Goal: Answer question/provide support: Answer question/provide support

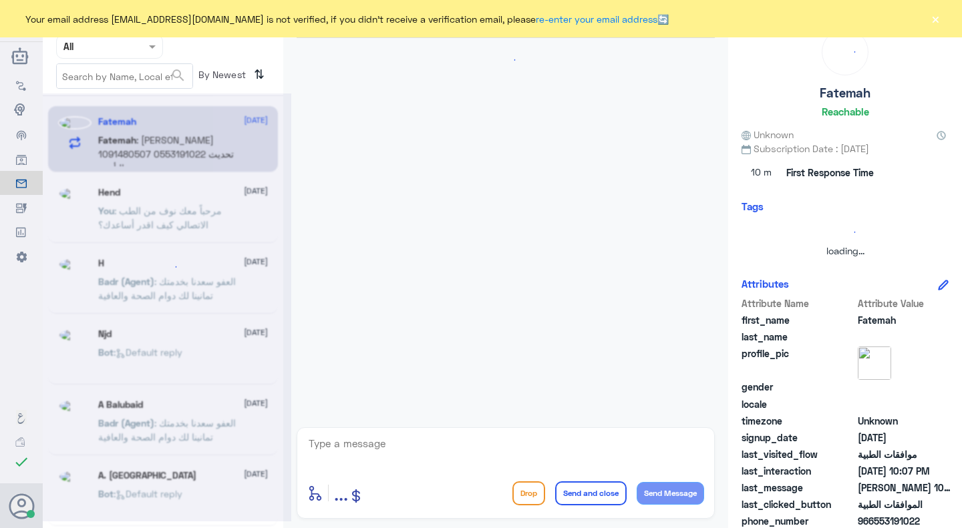
scroll to position [421, 0]
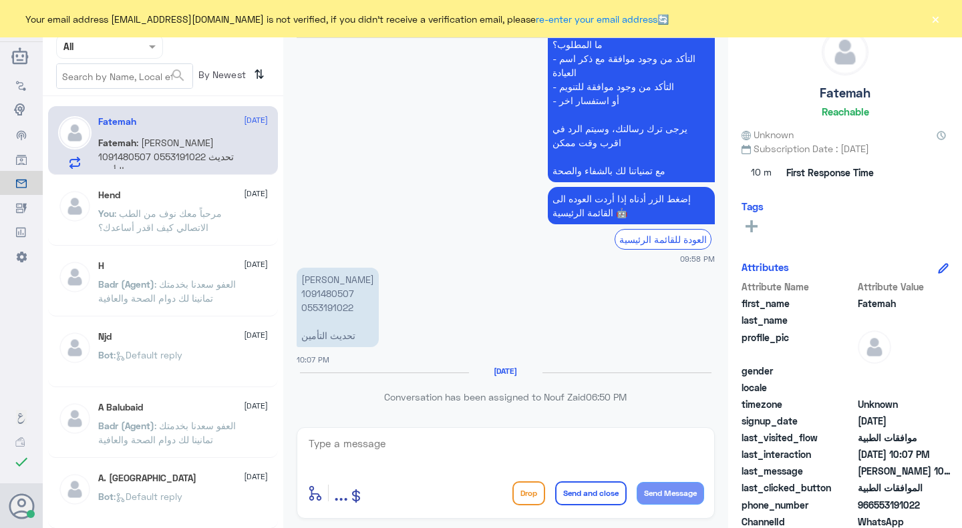
click at [940, 13] on button "×" at bounding box center [934, 18] width 13 height 13
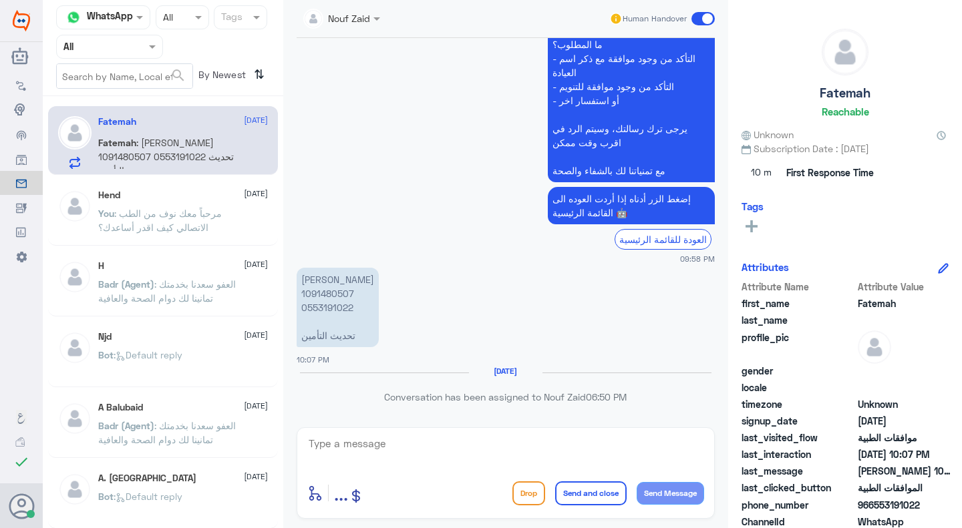
click at [326, 307] on p "فاطمة المهوس 1091480507 0553191022 تحديث التأمين" at bounding box center [338, 307] width 82 height 79
click at [337, 290] on p "فاطمة المهوس 1091480507 0553191022 تحديث التأمين" at bounding box center [338, 307] width 82 height 79
copy p "1091480507"
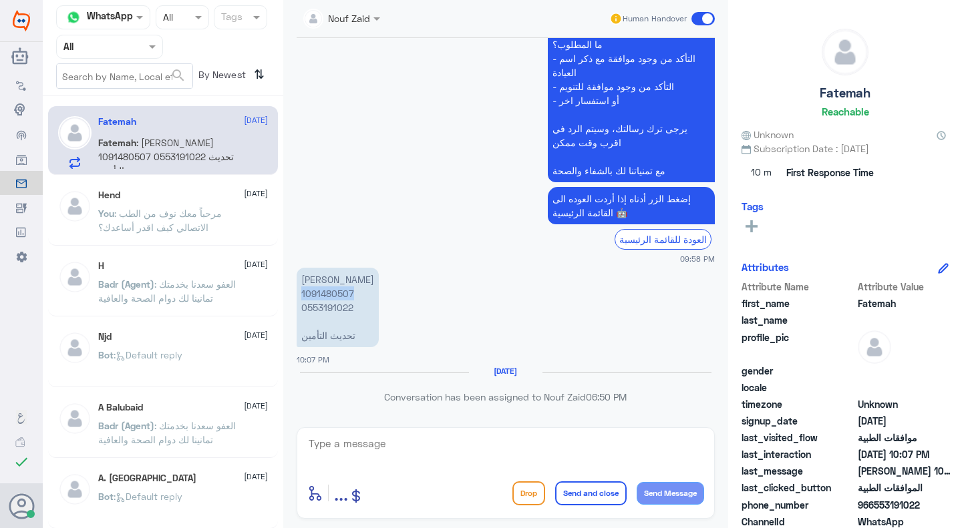
copy p "1091480507"
click at [502, 443] on textarea at bounding box center [505, 451] width 397 height 33
type textarea "مرحبا معك نوف من الطب الاتصالي"
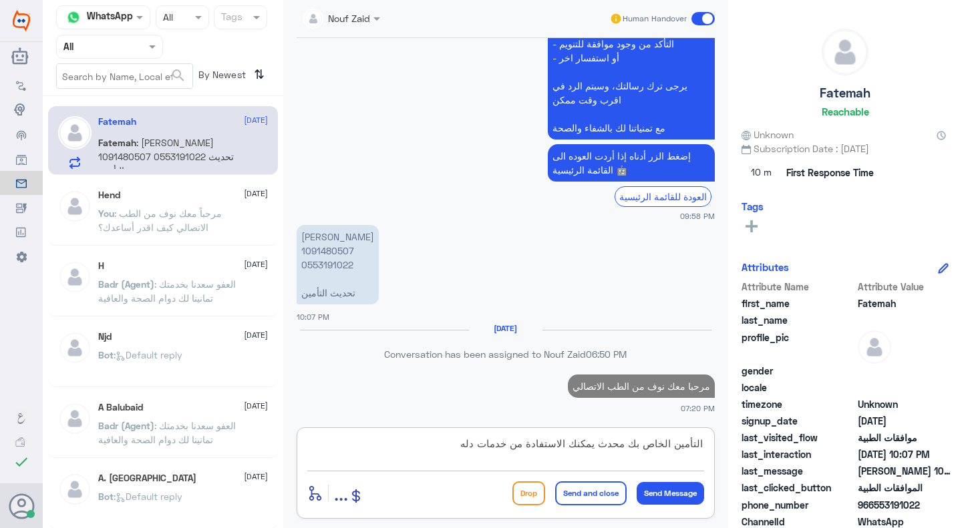
type textarea "التأمين الخاص بك محدث يمكنك الاستفادة من خدمات دله"
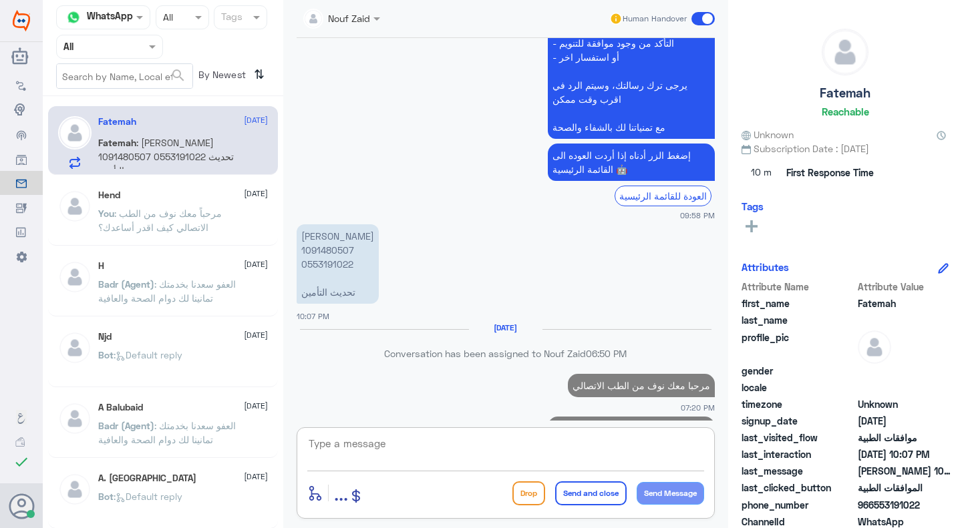
scroll to position [522, 0]
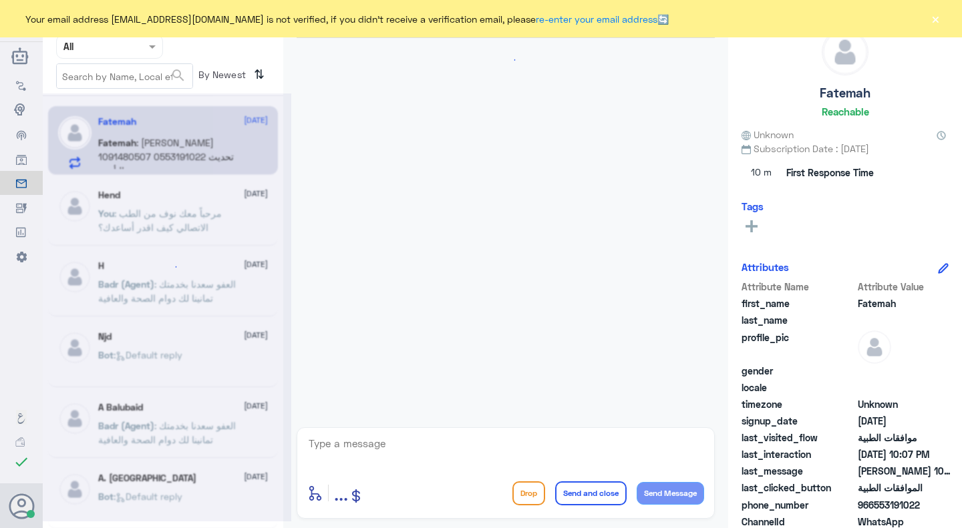
scroll to position [421, 0]
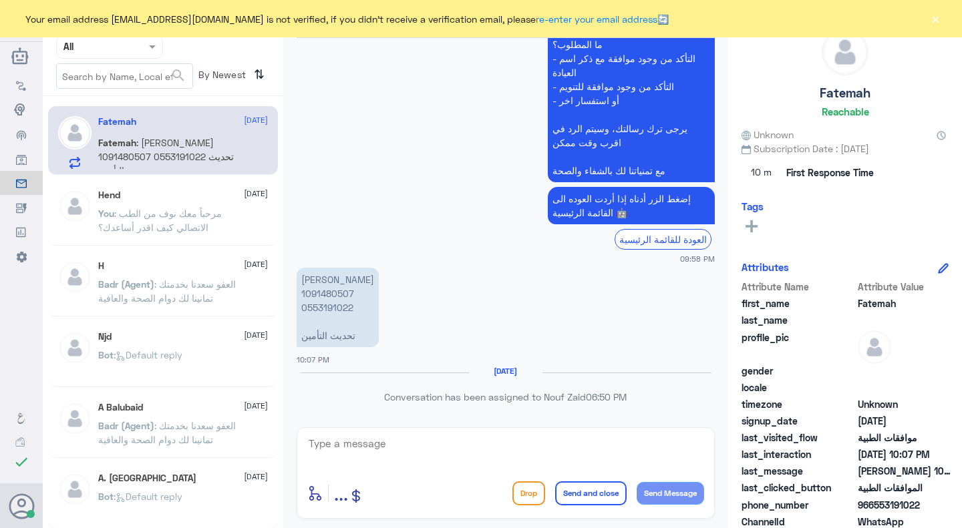
click at [924, 24] on div "Your email address n_zaid@DallahHealth.com is not verified, if you didn't recei…" at bounding box center [481, 18] width 962 height 37
click at [926, 27] on div "Your email address n_zaid@DallahHealth.com is not verified, if you didn't recei…" at bounding box center [481, 18] width 962 height 37
click at [945, 16] on div "Your email address n_zaid@DallahHealth.com is not verified, if you didn't recei…" at bounding box center [481, 18] width 962 height 37
click at [937, 16] on button "×" at bounding box center [934, 18] width 13 height 13
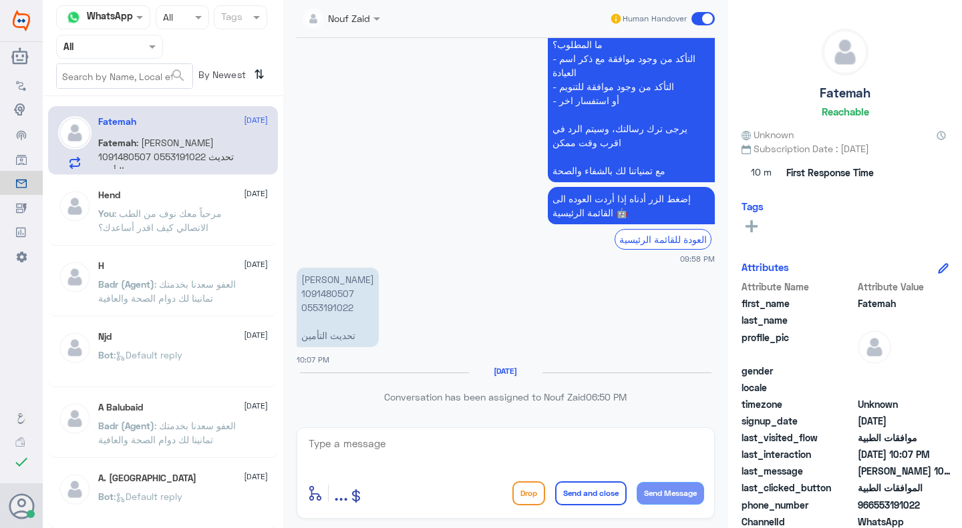
click at [698, 15] on span at bounding box center [702, 18] width 23 height 13
click at [0, 0] on input "checkbox" at bounding box center [0, 0] width 0 height 0
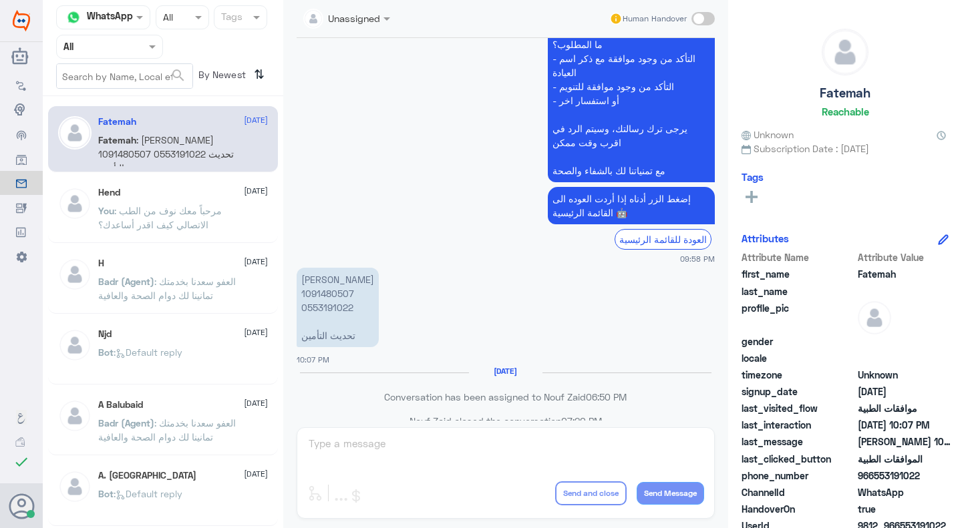
scroll to position [446, 0]
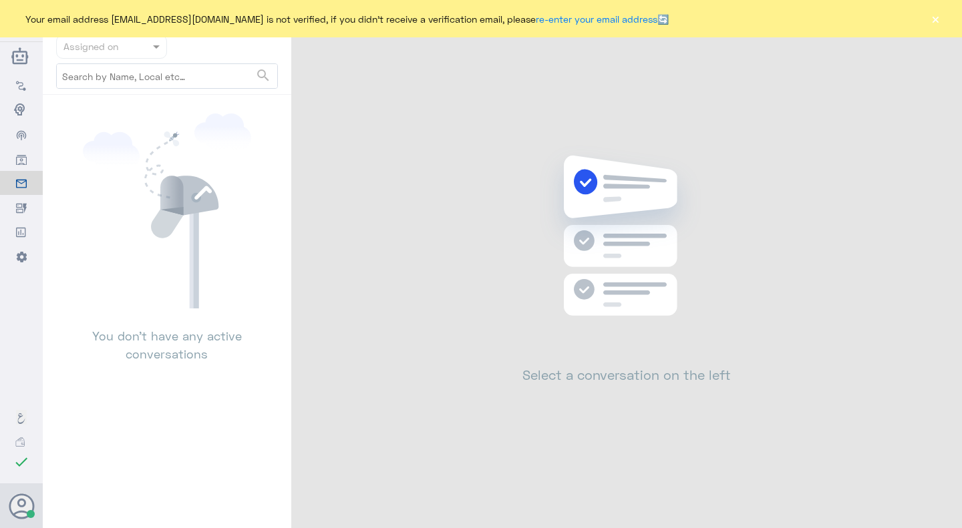
click at [930, 22] on button "×" at bounding box center [934, 18] width 13 height 13
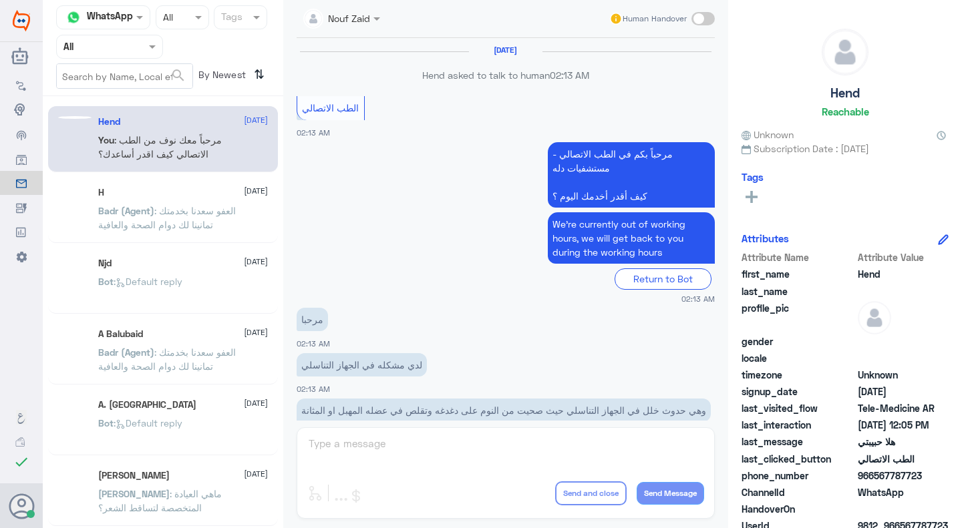
scroll to position [647, 0]
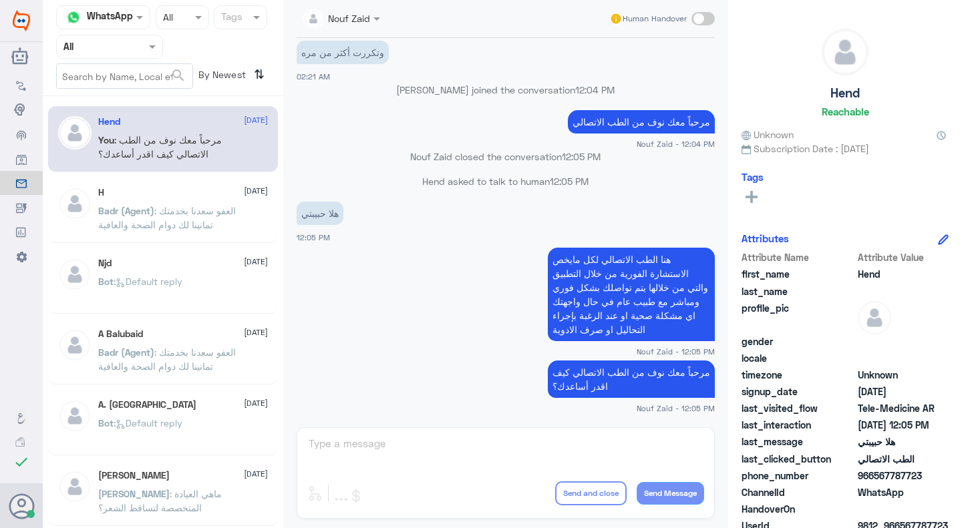
click at [930, 22] on div "Hend Reachable Unknown Subscription Date : 09/01/2025 Tags Attributes Attribute…" at bounding box center [845, 266] width 234 height 532
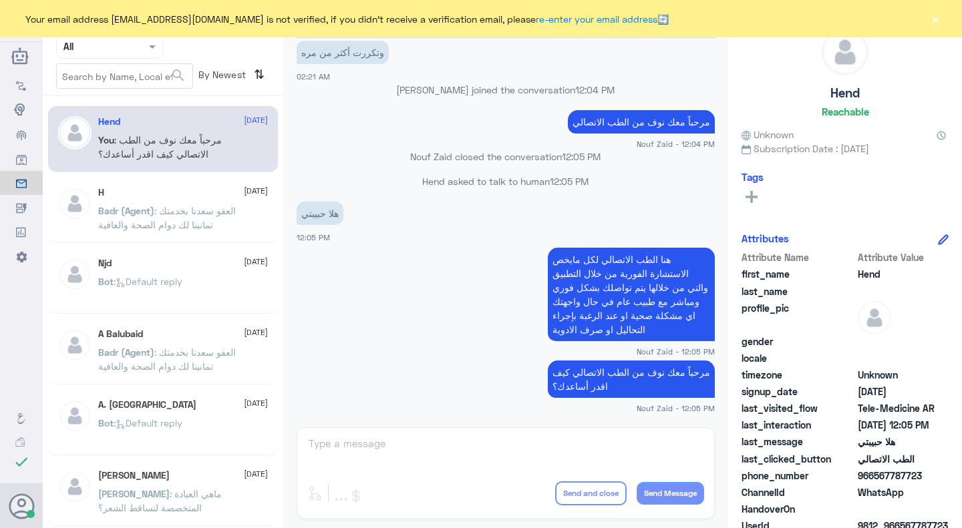
scroll to position [647, 0]
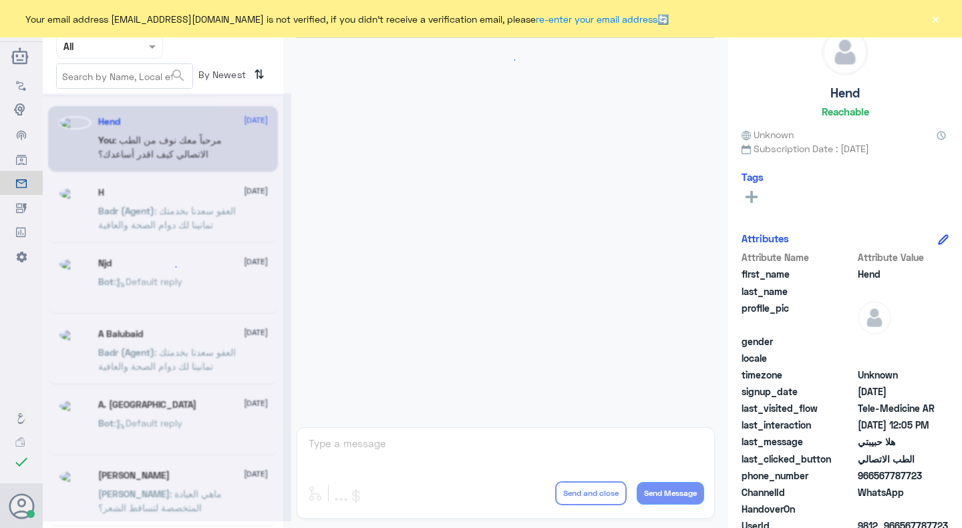
scroll to position [647, 0]
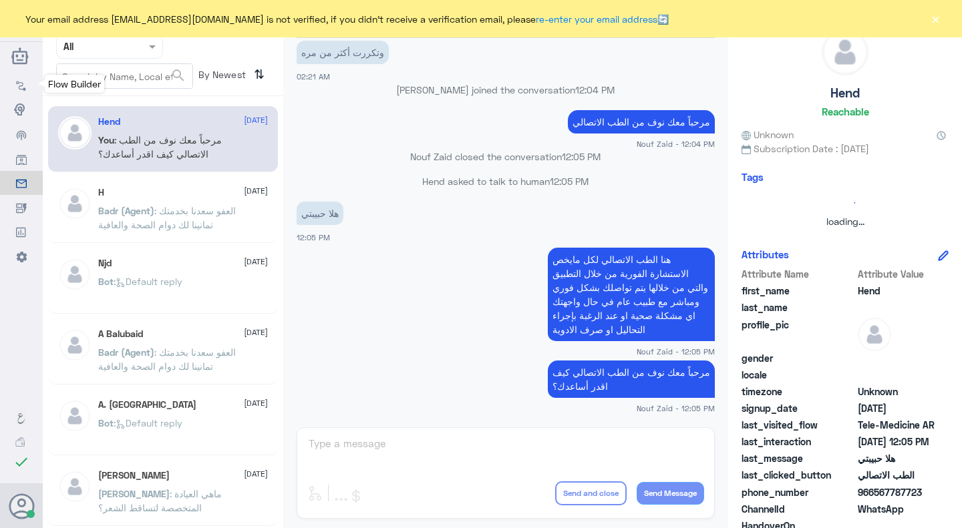
scroll to position [647, 0]
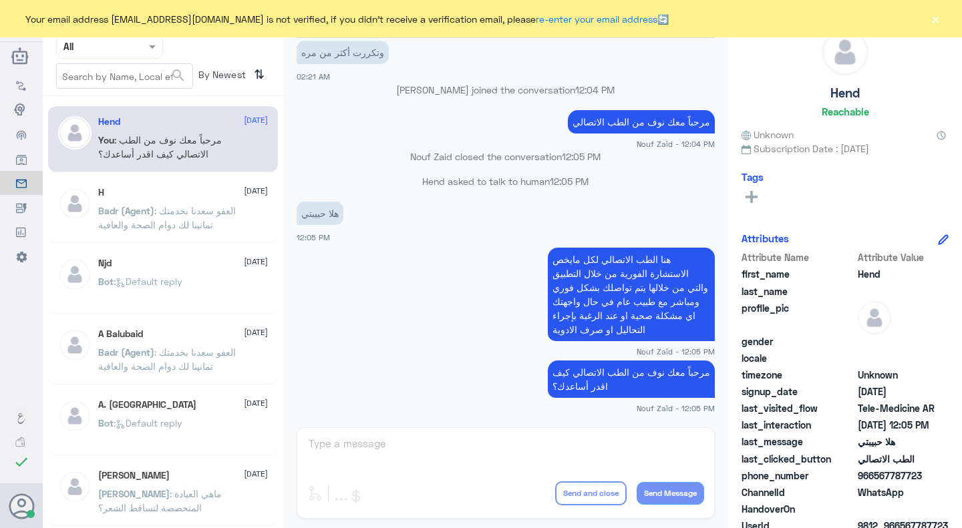
click at [409, 466] on div "Nouf Zaid Human Handover [DATE] Hend asked to talk to human 02:13 AM الطب الاتص…" at bounding box center [505, 266] width 445 height 532
